Goal: Navigation & Orientation: Find specific page/section

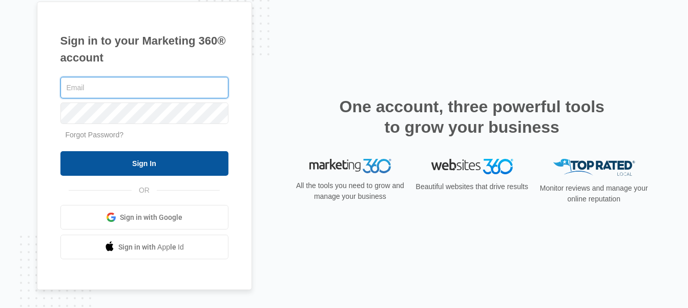
type input "[EMAIL_ADDRESS][DOMAIN_NAME]"
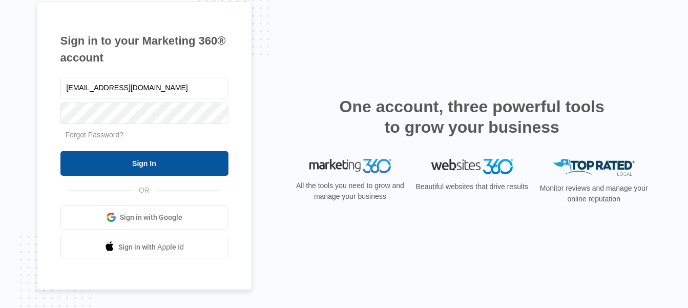
click at [160, 161] on input "Sign In" at bounding box center [144, 163] width 168 height 25
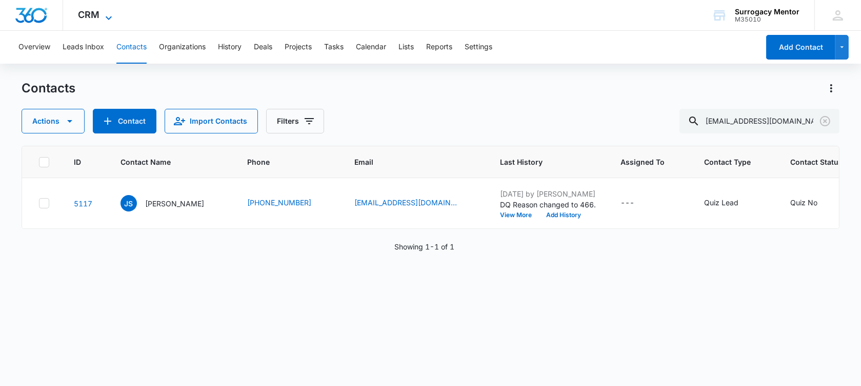
click at [106, 16] on icon at bounding box center [109, 18] width 12 height 12
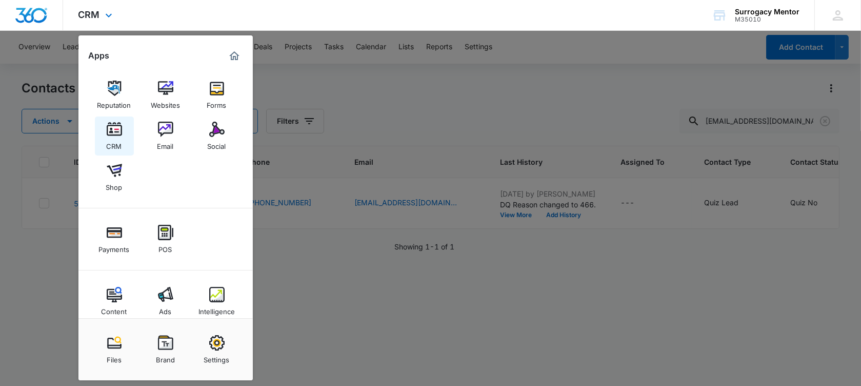
click at [107, 129] on img at bounding box center [114, 128] width 15 height 15
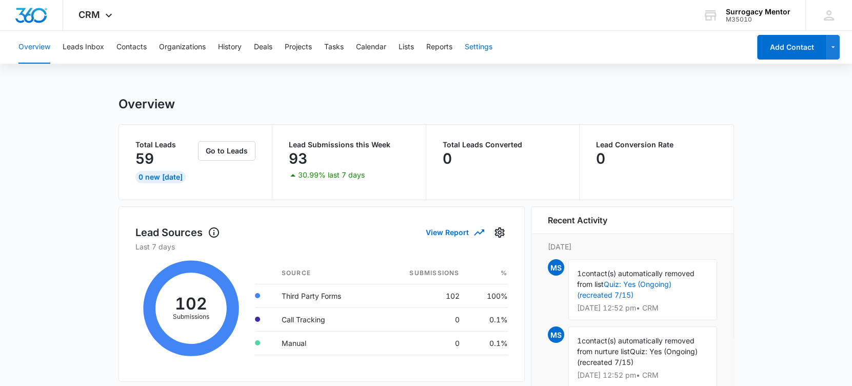
click at [474, 46] on button "Settings" at bounding box center [478, 47] width 28 height 33
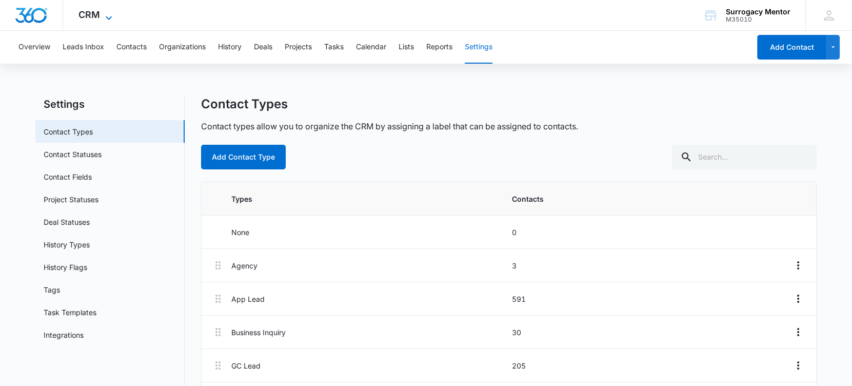
click at [98, 17] on span "CRM" at bounding box center [89, 14] width 22 height 11
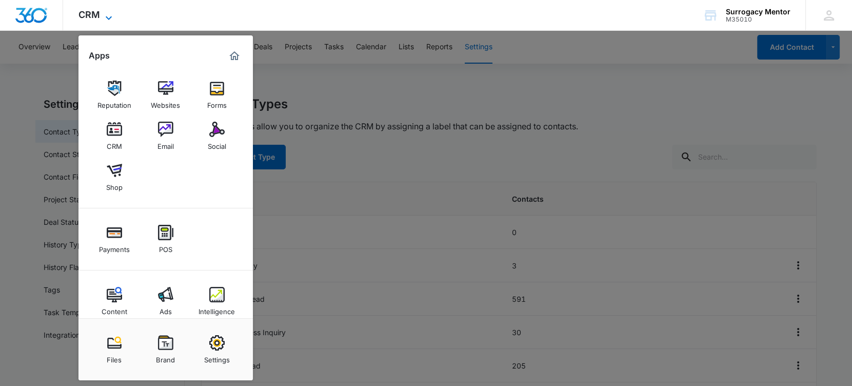
click at [97, 14] on span "CRM" at bounding box center [89, 14] width 22 height 11
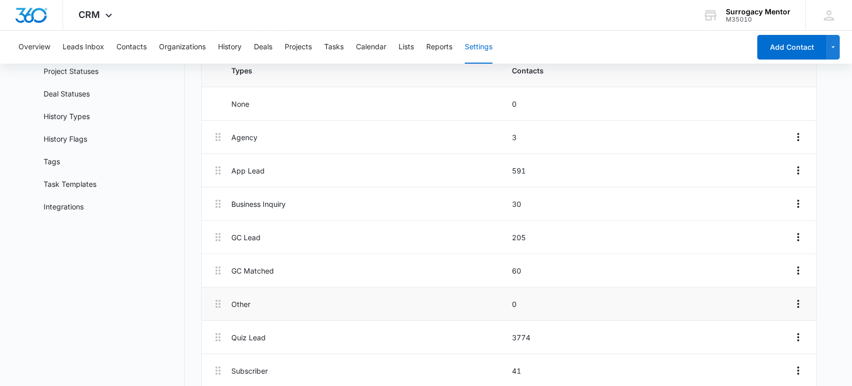
scroll to position [192, 0]
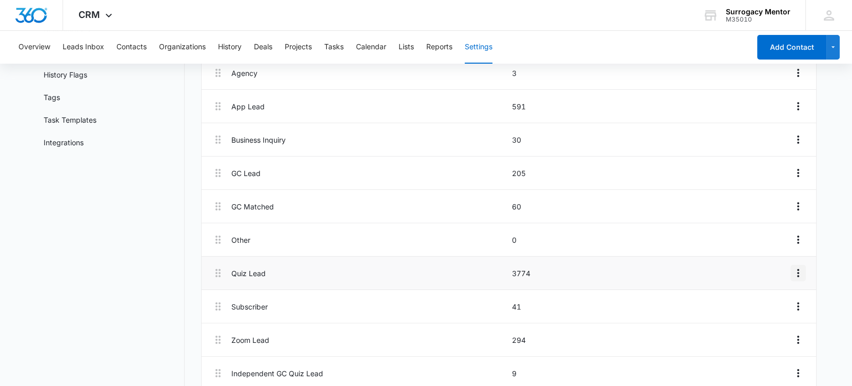
click at [794, 273] on icon "Overflow Menu" at bounding box center [798, 273] width 12 height 12
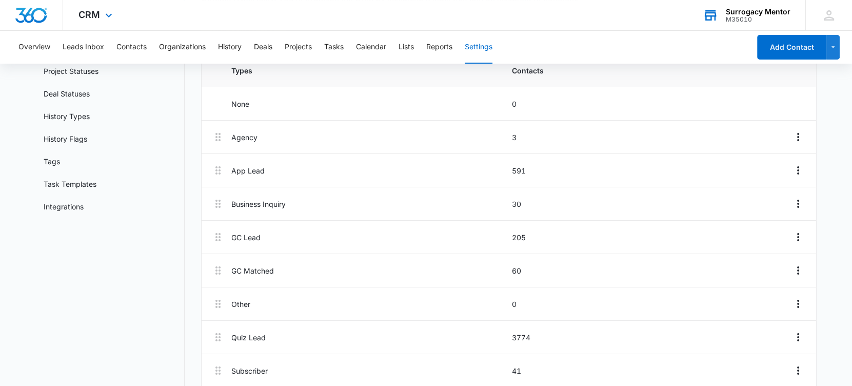
click at [761, 18] on div "M35010" at bounding box center [757, 19] width 65 height 7
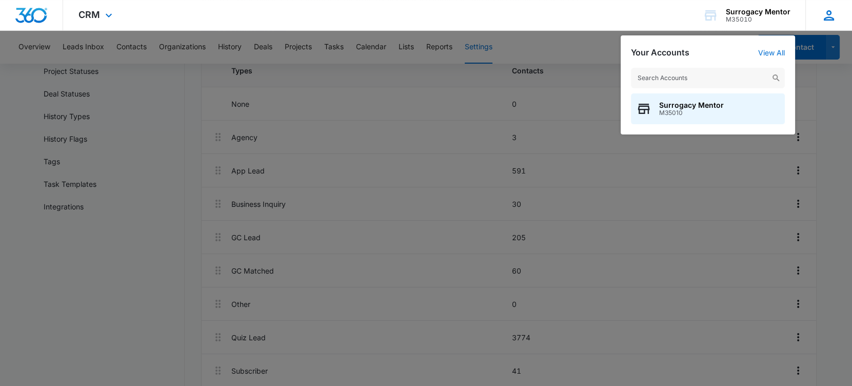
click at [827, 19] on icon at bounding box center [828, 15] width 10 height 10
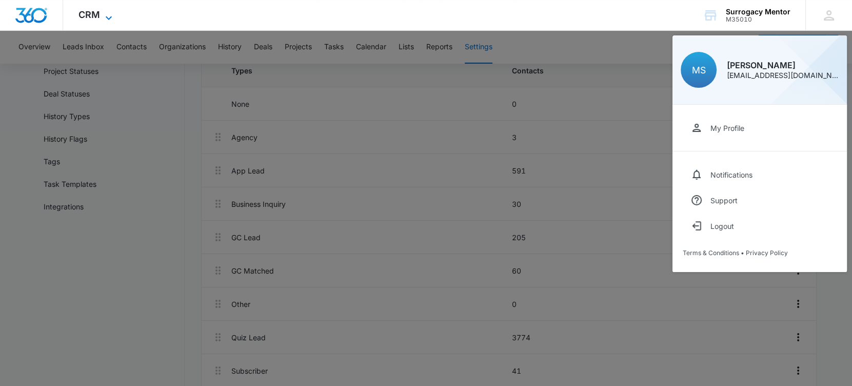
click at [90, 17] on span "CRM" at bounding box center [89, 14] width 22 height 11
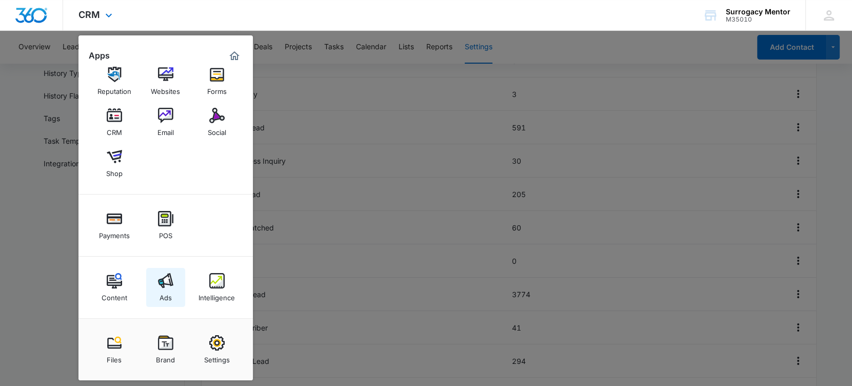
scroll to position [192, 0]
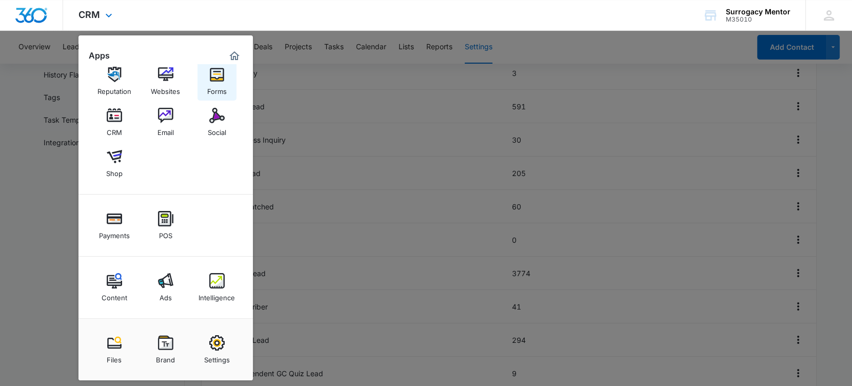
click at [207, 85] on div "Forms" at bounding box center [216, 88] width 19 height 13
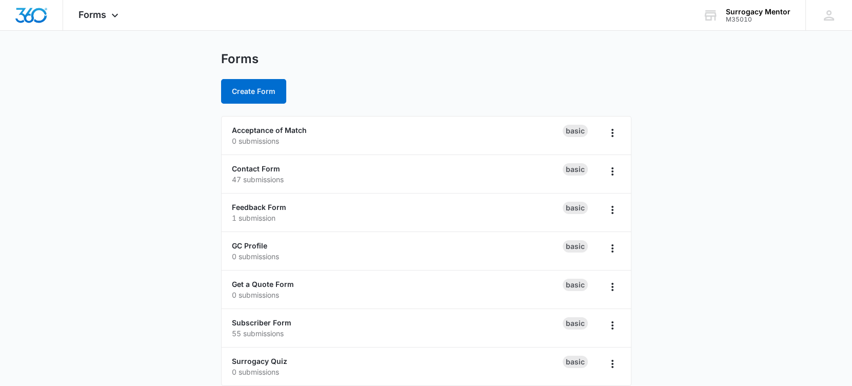
scroll to position [24, 0]
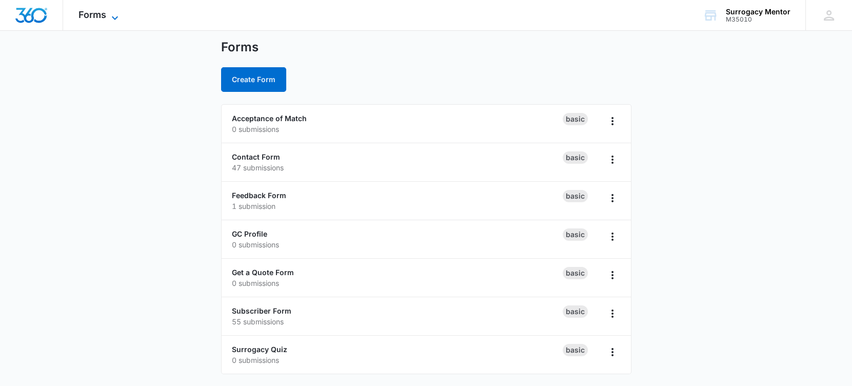
click at [98, 15] on span "Forms" at bounding box center [92, 14] width 28 height 11
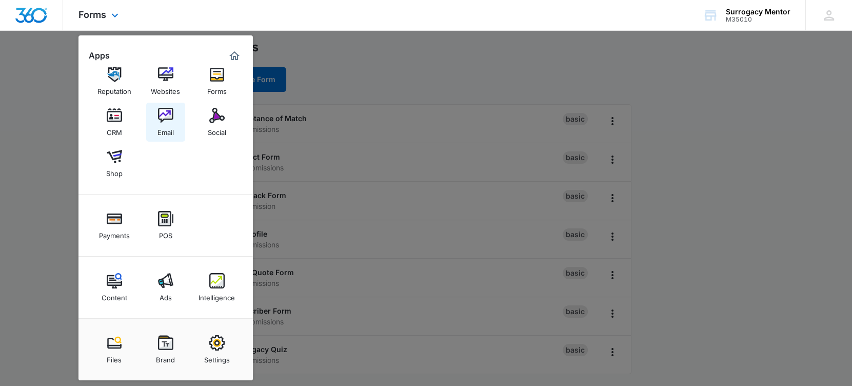
click at [167, 110] on img at bounding box center [165, 115] width 15 height 15
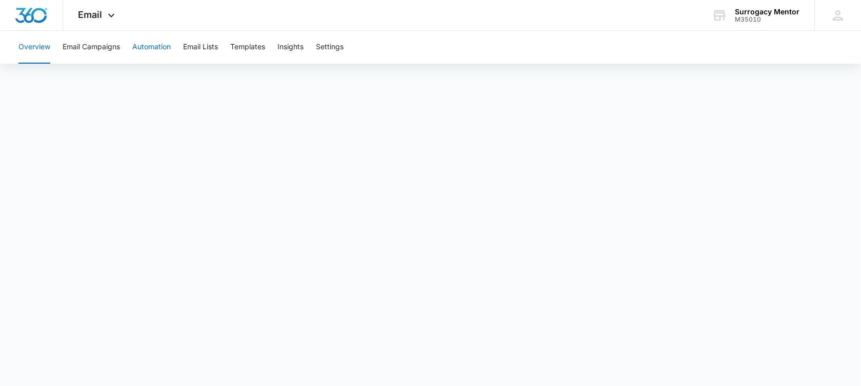
click at [156, 47] on button "Automation" at bounding box center [151, 47] width 38 height 33
click at [202, 44] on button "Email Lists" at bounding box center [200, 47] width 35 height 33
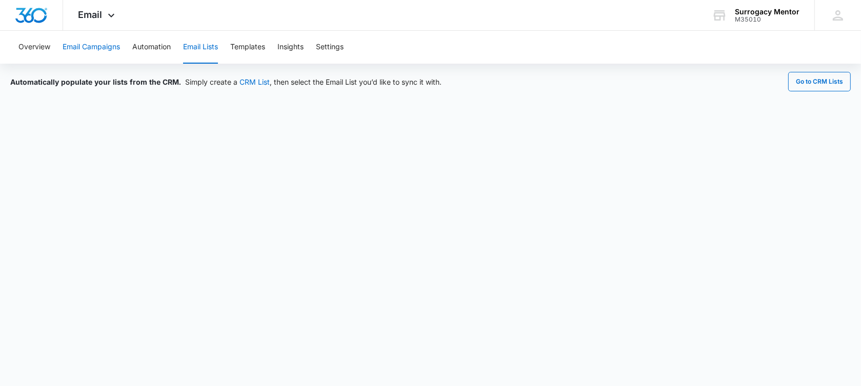
click at [97, 53] on button "Email Campaigns" at bounding box center [91, 47] width 57 height 33
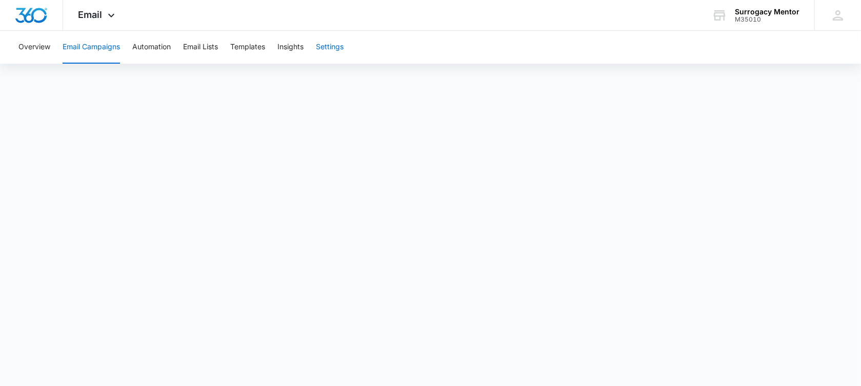
click at [329, 43] on button "Settings" at bounding box center [330, 47] width 28 height 33
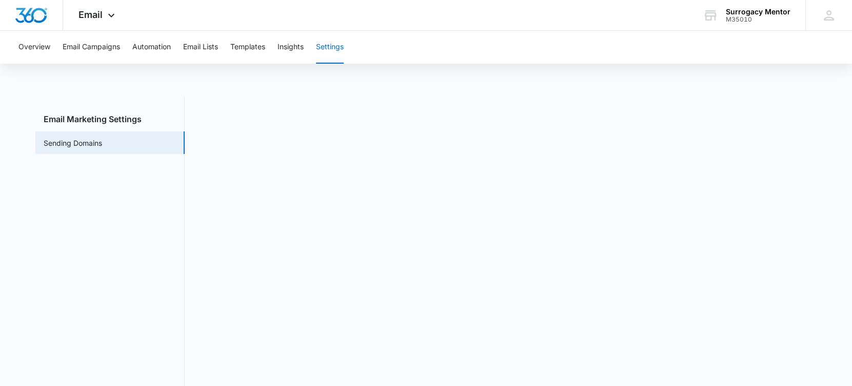
scroll to position [22, 0]
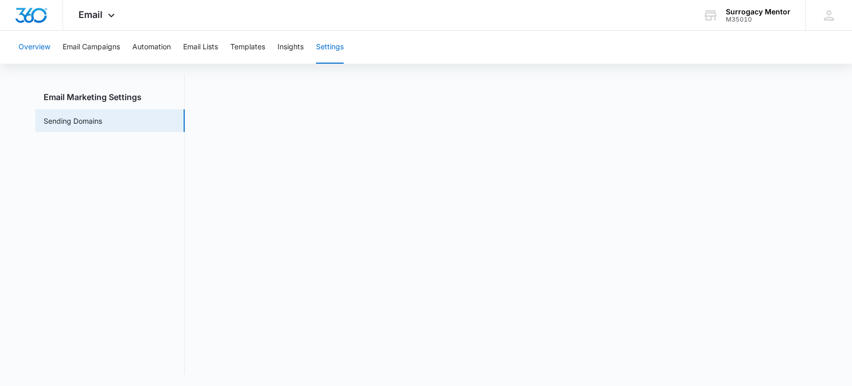
click at [38, 49] on button "Overview" at bounding box center [34, 47] width 32 height 33
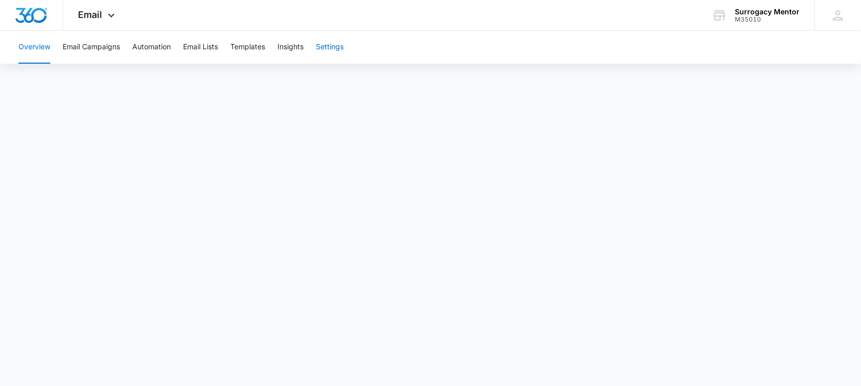
click at [333, 50] on button "Settings" at bounding box center [330, 47] width 28 height 33
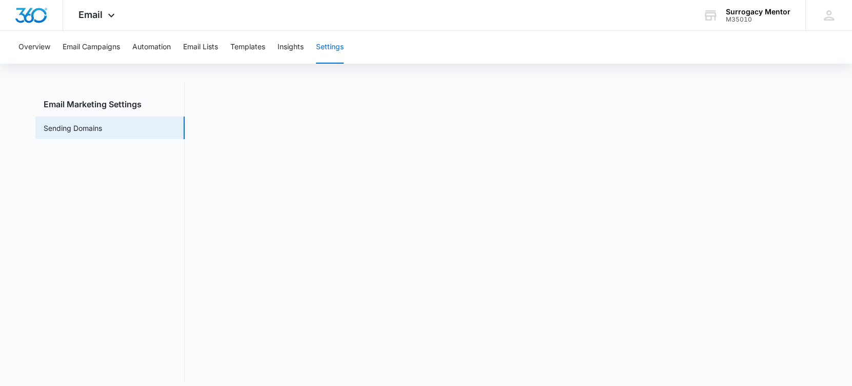
scroll to position [22, 0]
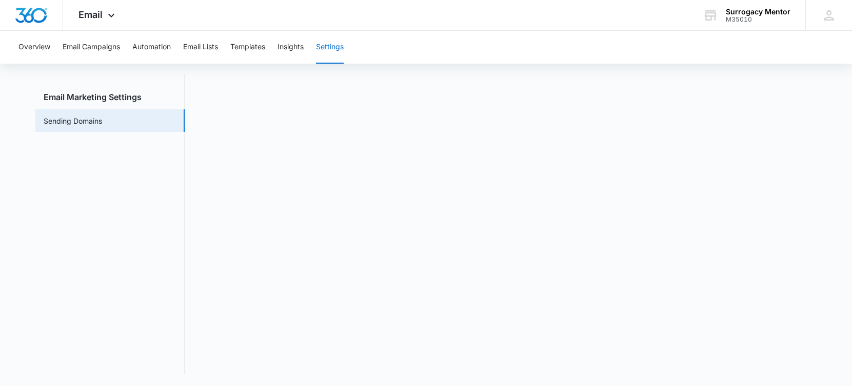
click at [425, 32] on div "Overview Email Campaigns Automation Email Lists Templates Insights Settings" at bounding box center [425, 47] width 827 height 33
click at [28, 46] on button "Overview" at bounding box center [34, 47] width 32 height 33
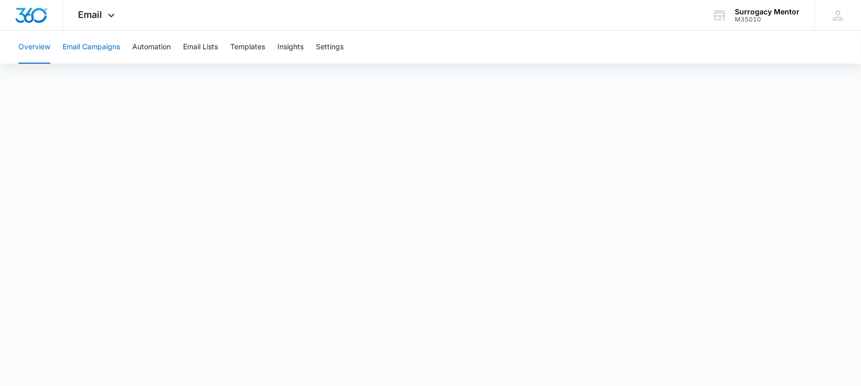
click at [86, 48] on button "Email Campaigns" at bounding box center [91, 47] width 57 height 33
click at [240, 47] on button "Templates" at bounding box center [247, 47] width 35 height 33
click at [149, 45] on button "Automation" at bounding box center [151, 47] width 38 height 33
